Goal: Task Accomplishment & Management: Complete application form

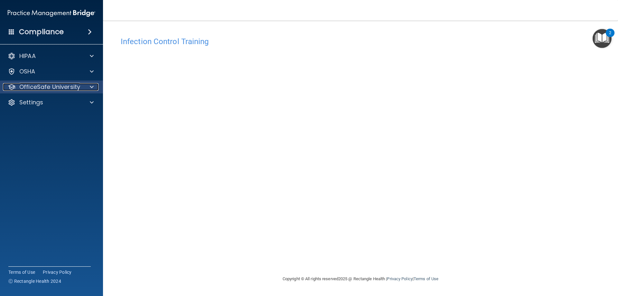
click at [29, 87] on p "OfficeSafe University" at bounding box center [49, 87] width 61 height 8
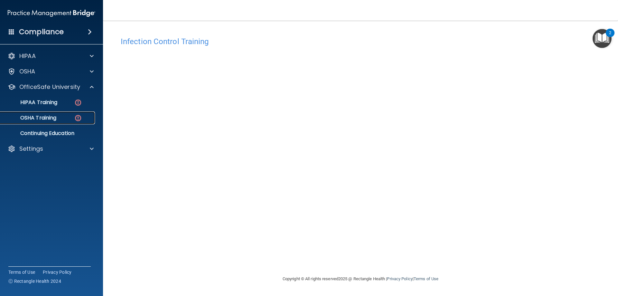
click at [45, 120] on p "OSHA Training" at bounding box center [30, 118] width 52 height 6
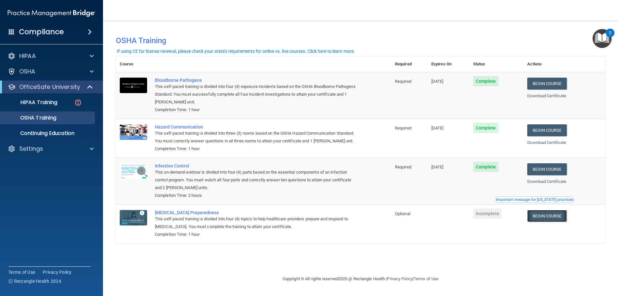
click at [549, 217] on link "Begin Course" at bounding box center [546, 216] width 39 height 12
click at [59, 110] on ul "HIPAA Training OSHA Training Continuing Education" at bounding box center [52, 116] width 117 height 46
click at [80, 102] on img at bounding box center [78, 103] width 8 height 8
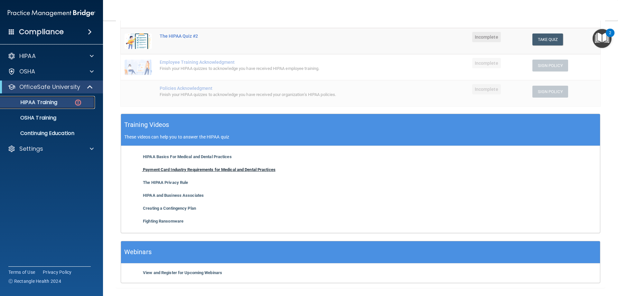
scroll to position [155, 0]
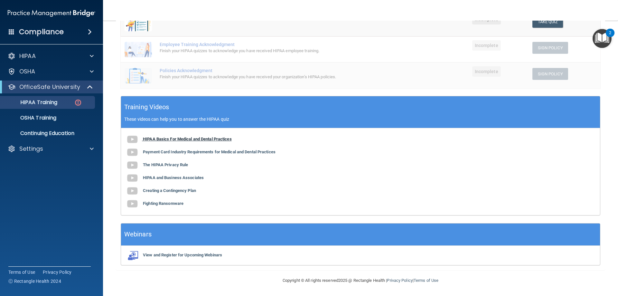
click at [176, 137] on b "HIPAA Basics For Medical and Dental Practices" at bounding box center [187, 138] width 89 height 5
click at [173, 152] on b "Payment Card Industry Requirements for Medical and Dental Practices" at bounding box center [209, 151] width 133 height 5
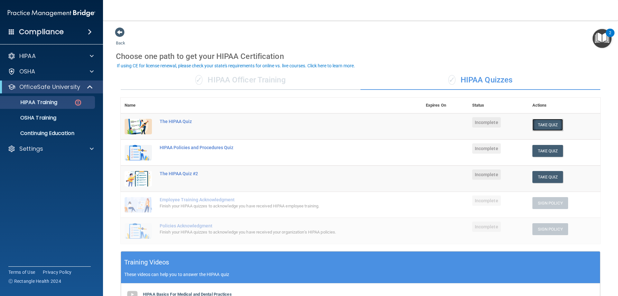
click at [540, 124] on button "Take Quiz" at bounding box center [547, 125] width 31 height 12
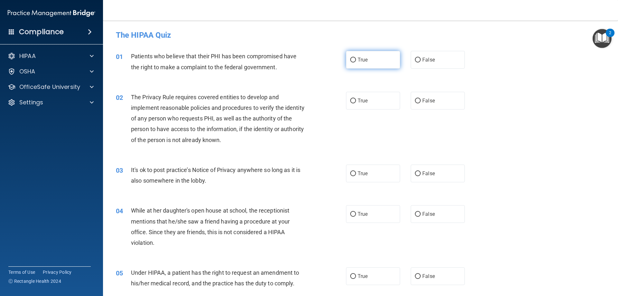
click at [360, 64] on label "True" at bounding box center [373, 60] width 54 height 18
click at [356, 62] on input "True" at bounding box center [353, 60] width 6 height 5
radio input "true"
click at [371, 99] on label "True" at bounding box center [373, 101] width 54 height 18
click at [356, 99] on input "True" at bounding box center [353, 101] width 6 height 5
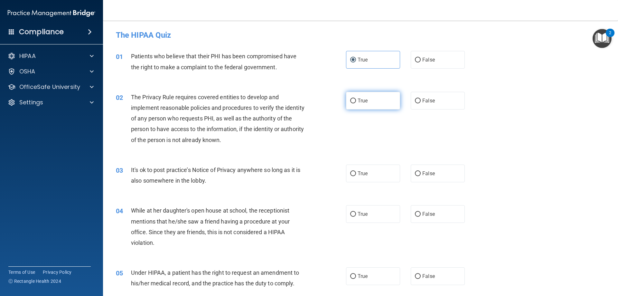
radio input "true"
click at [448, 178] on label "False" at bounding box center [438, 173] width 54 height 18
click at [421, 176] on input "False" at bounding box center [418, 173] width 6 height 5
radio input "true"
click at [437, 214] on label "False" at bounding box center [438, 214] width 54 height 18
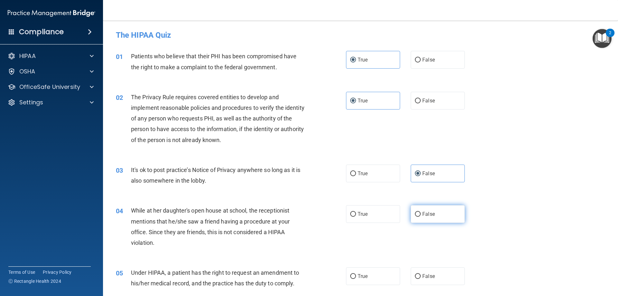
click at [421, 214] on input "False" at bounding box center [418, 214] width 6 height 5
radio input "true"
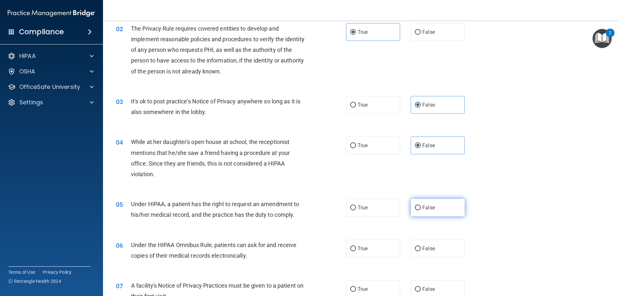
click at [437, 209] on label "False" at bounding box center [438, 208] width 54 height 18
click at [421, 209] on input "False" at bounding box center [418, 207] width 6 height 5
radio input "true"
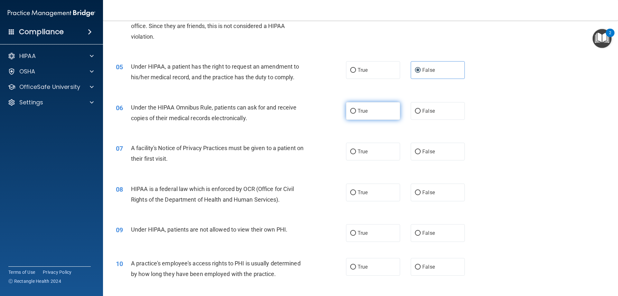
click at [373, 118] on label "True" at bounding box center [373, 111] width 54 height 18
click at [356, 114] on input "True" at bounding box center [353, 111] width 6 height 5
radio input "true"
click at [365, 159] on label "True" at bounding box center [373, 152] width 54 height 18
click at [356, 154] on input "True" at bounding box center [353, 151] width 6 height 5
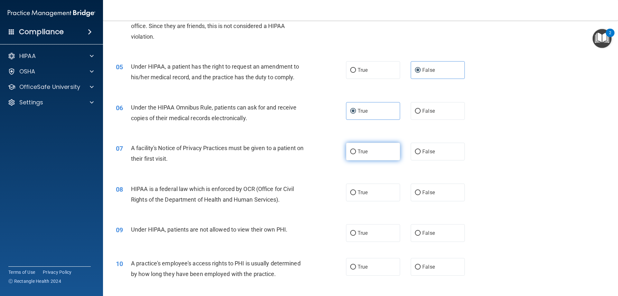
radio input "true"
drag, startPoint x: 369, startPoint y: 193, endPoint x: 370, endPoint y: 189, distance: 3.8
click at [369, 193] on label "True" at bounding box center [373, 192] width 54 height 18
click at [356, 193] on input "True" at bounding box center [353, 192] width 6 height 5
radio input "true"
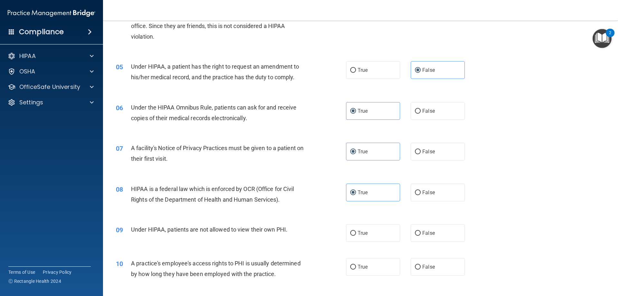
click at [429, 223] on div "09 Under HIPAA, patients are not allowed to view their own PHI. True False" at bounding box center [360, 233] width 499 height 34
click at [430, 232] on span "False" at bounding box center [428, 233] width 13 height 6
click at [421, 232] on input "False" at bounding box center [418, 233] width 6 height 5
radio input "true"
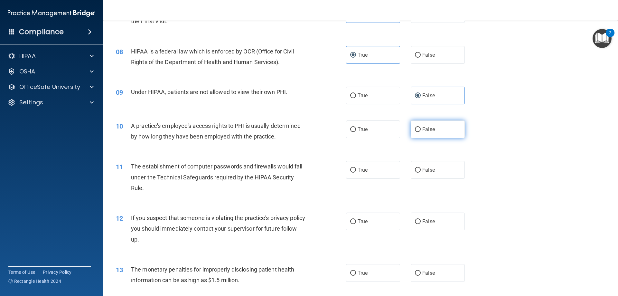
click at [422, 127] on span "False" at bounding box center [428, 129] width 13 height 6
click at [420, 127] on input "False" at bounding box center [418, 129] width 6 height 5
radio input "true"
click at [375, 170] on label "True" at bounding box center [373, 170] width 54 height 18
click at [356, 170] on input "True" at bounding box center [353, 170] width 6 height 5
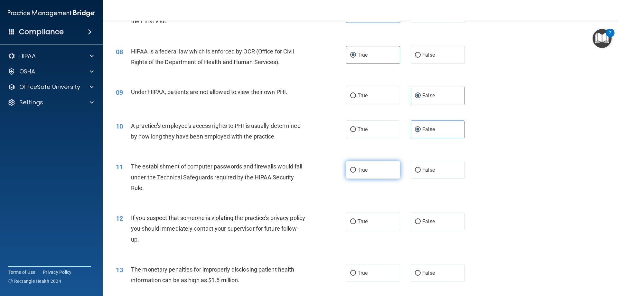
radio input "true"
click at [362, 221] on span "True" at bounding box center [363, 221] width 10 height 6
click at [356, 221] on input "True" at bounding box center [353, 221] width 6 height 5
radio input "true"
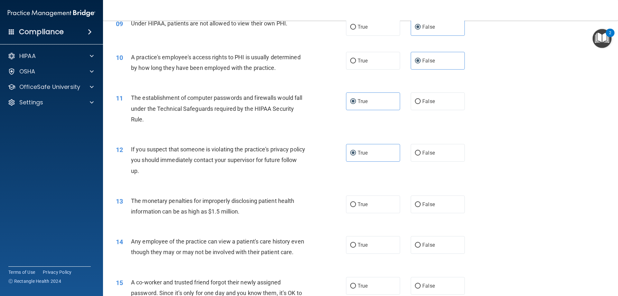
scroll to position [481, 0]
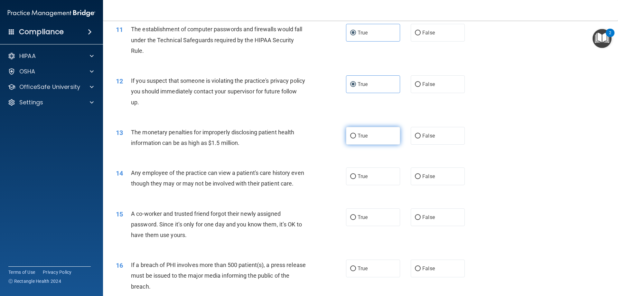
click at [364, 142] on label "True" at bounding box center [373, 136] width 54 height 18
click at [356, 138] on input "True" at bounding box center [353, 136] width 6 height 5
radio input "true"
click at [430, 173] on span "False" at bounding box center [428, 176] width 13 height 6
click at [421, 174] on input "False" at bounding box center [418, 176] width 6 height 5
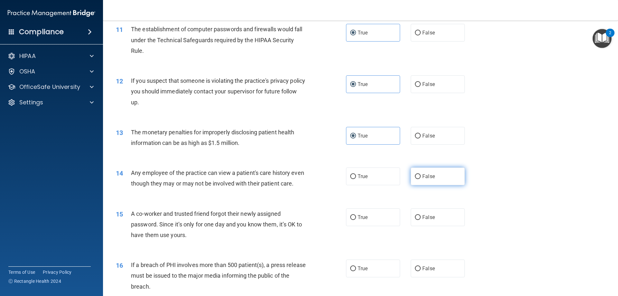
radio input "true"
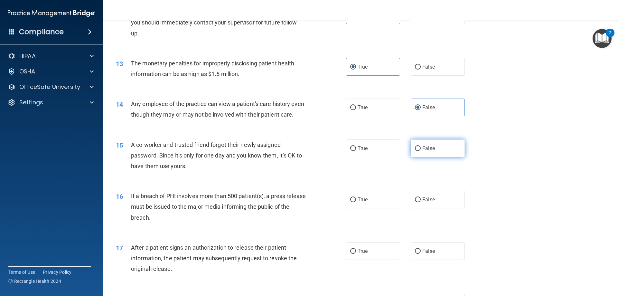
click at [434, 157] on label "False" at bounding box center [438, 148] width 54 height 18
click at [421, 151] on input "False" at bounding box center [418, 148] width 6 height 5
radio input "true"
click at [370, 208] on label "True" at bounding box center [373, 200] width 54 height 18
click at [356, 202] on input "True" at bounding box center [353, 199] width 6 height 5
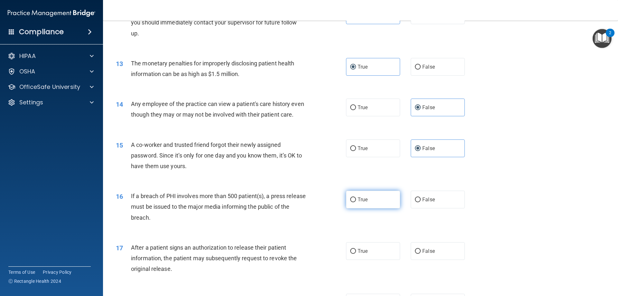
radio input "true"
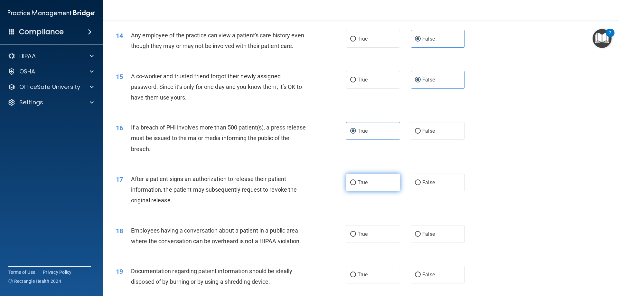
click at [358, 185] on span "True" at bounding box center [363, 182] width 10 height 6
click at [355, 185] on input "True" at bounding box center [353, 182] width 6 height 5
radio input "true"
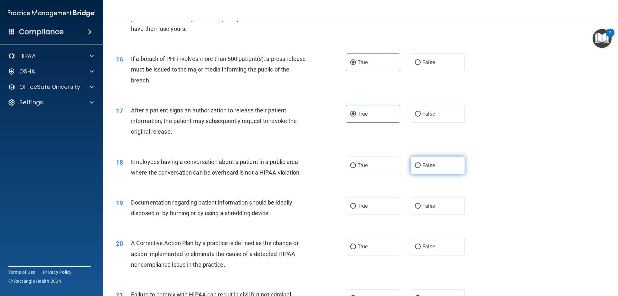
click at [443, 174] on label "False" at bounding box center [438, 165] width 54 height 18
click at [421, 168] on input "False" at bounding box center [418, 165] width 6 height 5
radio input "true"
click at [366, 213] on label "True" at bounding box center [373, 206] width 54 height 18
click at [356, 209] on input "True" at bounding box center [353, 206] width 6 height 5
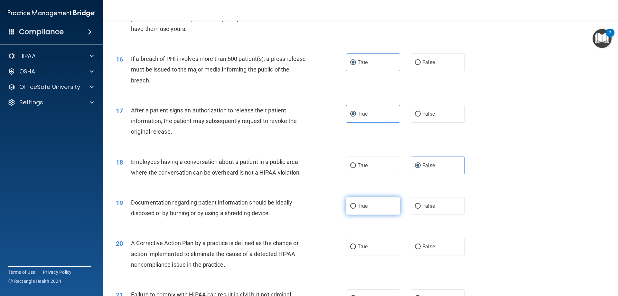
radio input "true"
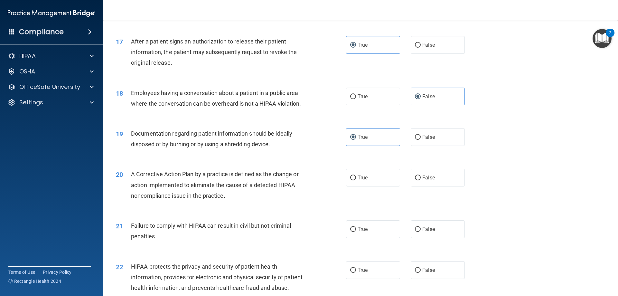
scroll to position [824, 0]
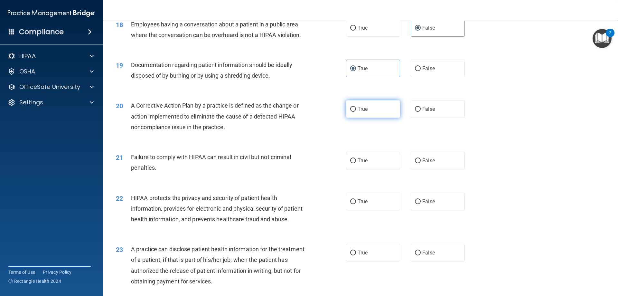
click at [375, 118] on label "True" at bounding box center [373, 109] width 54 height 18
click at [356, 112] on input "True" at bounding box center [353, 109] width 6 height 5
radio input "true"
click at [431, 166] on label "False" at bounding box center [438, 161] width 54 height 18
click at [421, 163] on input "False" at bounding box center [418, 160] width 6 height 5
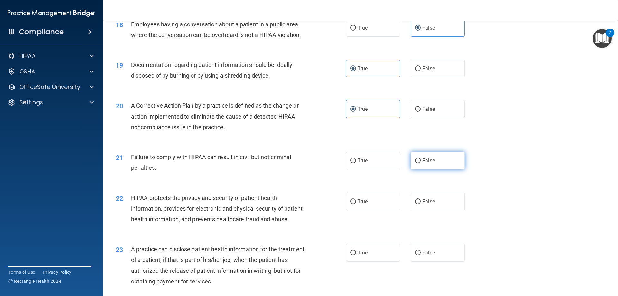
radio input "true"
click at [363, 208] on label "True" at bounding box center [373, 202] width 54 height 18
click at [356, 204] on input "True" at bounding box center [353, 201] width 6 height 5
radio input "true"
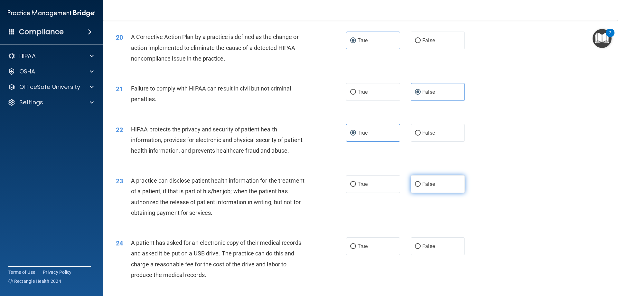
click at [439, 193] on label "False" at bounding box center [438, 184] width 54 height 18
click at [421, 187] on input "False" at bounding box center [418, 184] width 6 height 5
radio input "true"
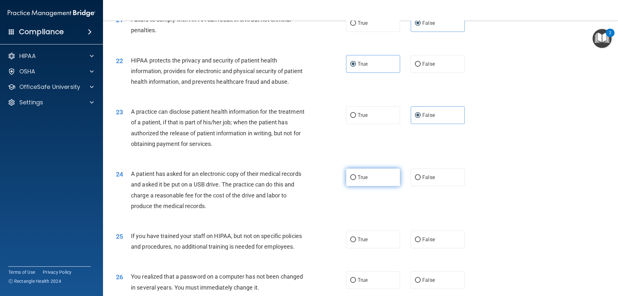
click at [349, 186] on label "True" at bounding box center [373, 177] width 54 height 18
click at [350, 180] on input "True" at bounding box center [353, 177] width 6 height 5
radio input "true"
click at [433, 248] on label "False" at bounding box center [438, 239] width 54 height 18
click at [421, 242] on input "False" at bounding box center [418, 239] width 6 height 5
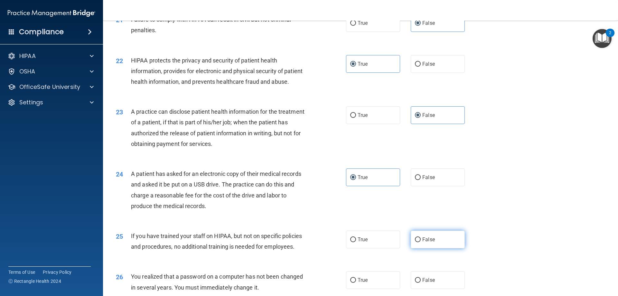
radio input "true"
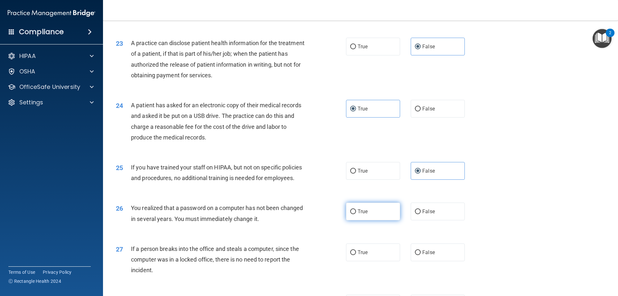
click at [367, 220] on label "True" at bounding box center [373, 211] width 54 height 18
click at [356, 214] on input "True" at bounding box center [353, 211] width 6 height 5
radio input "true"
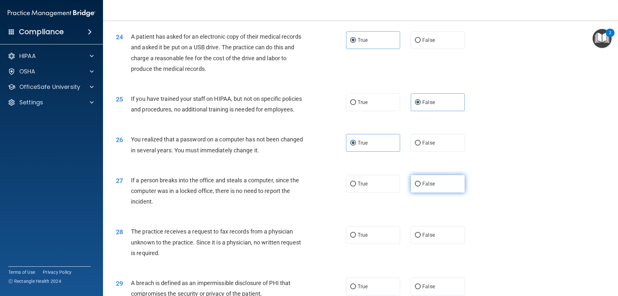
click at [424, 187] on span "False" at bounding box center [428, 184] width 13 height 6
click at [421, 186] on input "False" at bounding box center [418, 184] width 6 height 5
radio input "true"
click at [418, 244] on label "False" at bounding box center [438, 235] width 54 height 18
click at [418, 238] on input "False" at bounding box center [418, 235] width 6 height 5
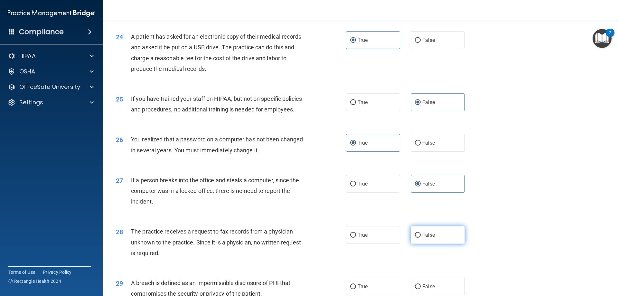
radio input "true"
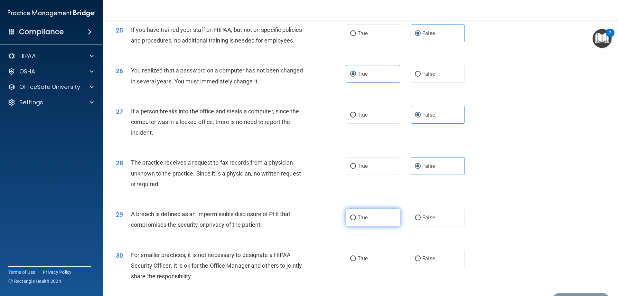
click at [359, 221] on span "True" at bounding box center [363, 217] width 10 height 6
click at [356, 220] on input "True" at bounding box center [353, 217] width 6 height 5
radio input "true"
click at [364, 261] on span "True" at bounding box center [363, 258] width 10 height 6
click at [356, 261] on input "True" at bounding box center [353, 258] width 6 height 5
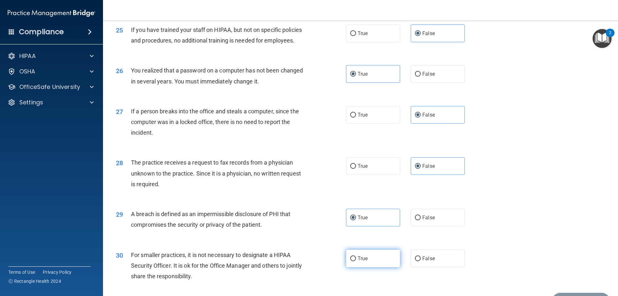
radio input "true"
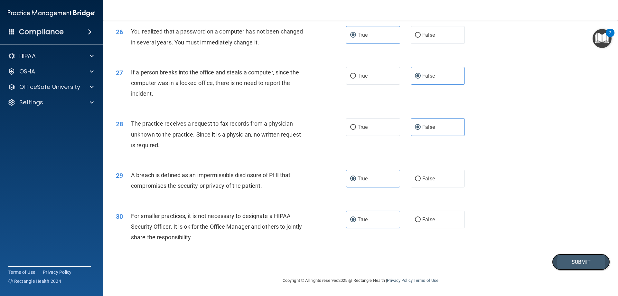
click at [570, 268] on button "Submit" at bounding box center [581, 262] width 58 height 16
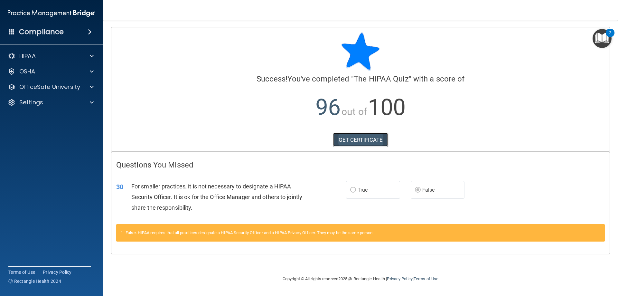
click at [375, 141] on link "GET CERTIFICATE" at bounding box center [360, 140] width 55 height 14
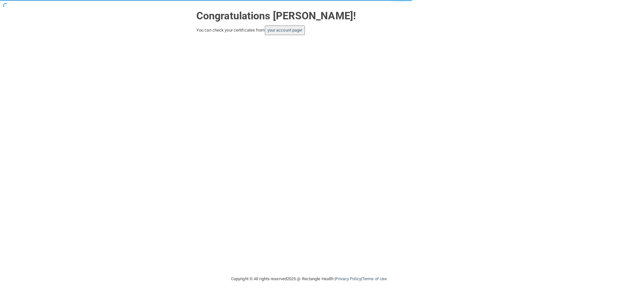
click at [298, 27] on button "your account page!" at bounding box center [285, 30] width 40 height 10
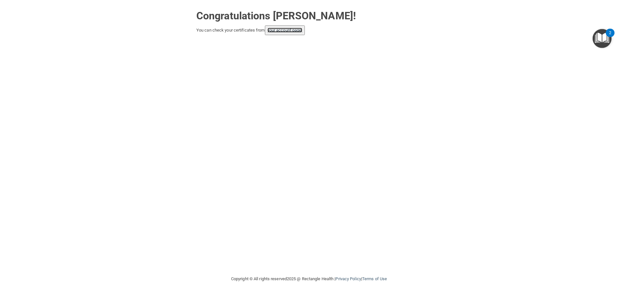
click at [287, 30] on link "your account page!" at bounding box center [285, 30] width 35 height 5
